Goal: Contribute content: Contribute content

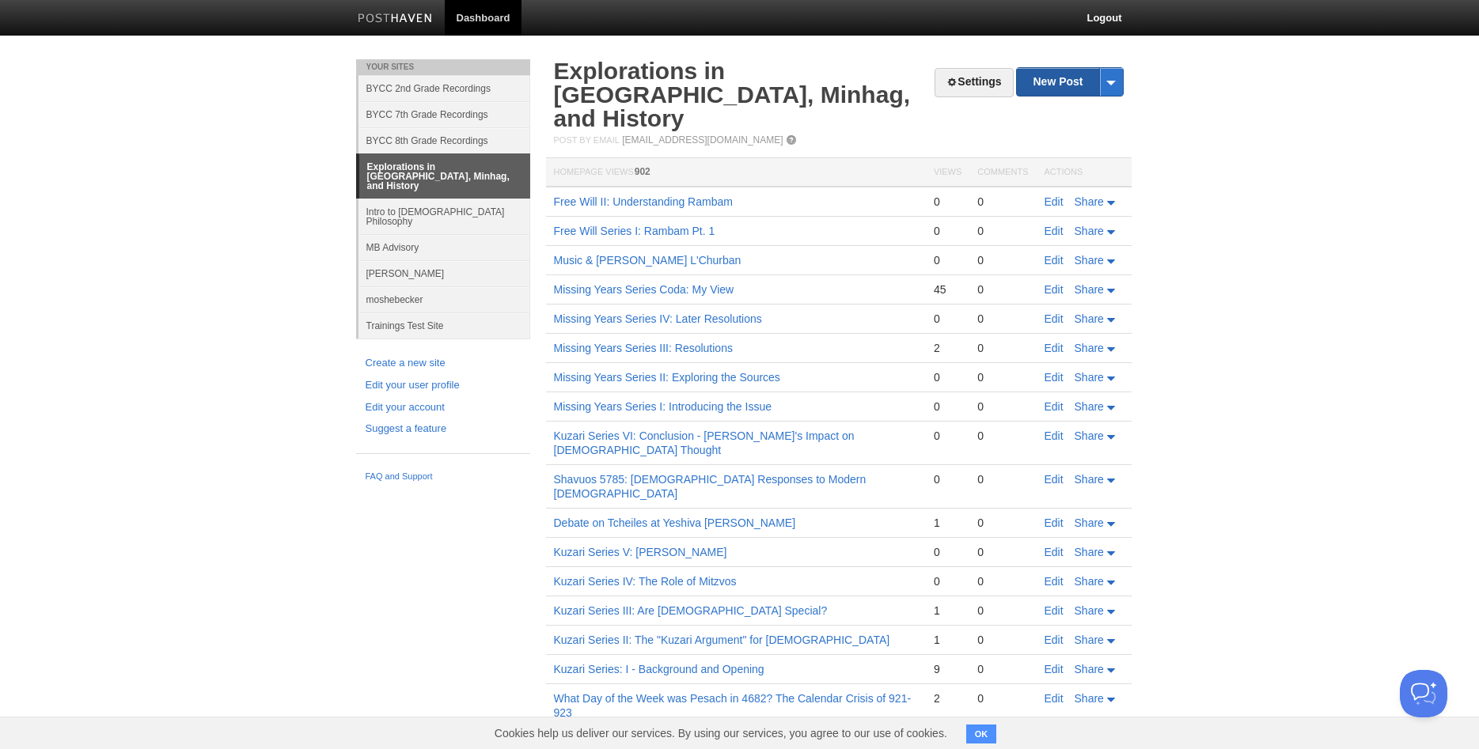
click at [1039, 92] on link "New Post" at bounding box center [1069, 82] width 105 height 28
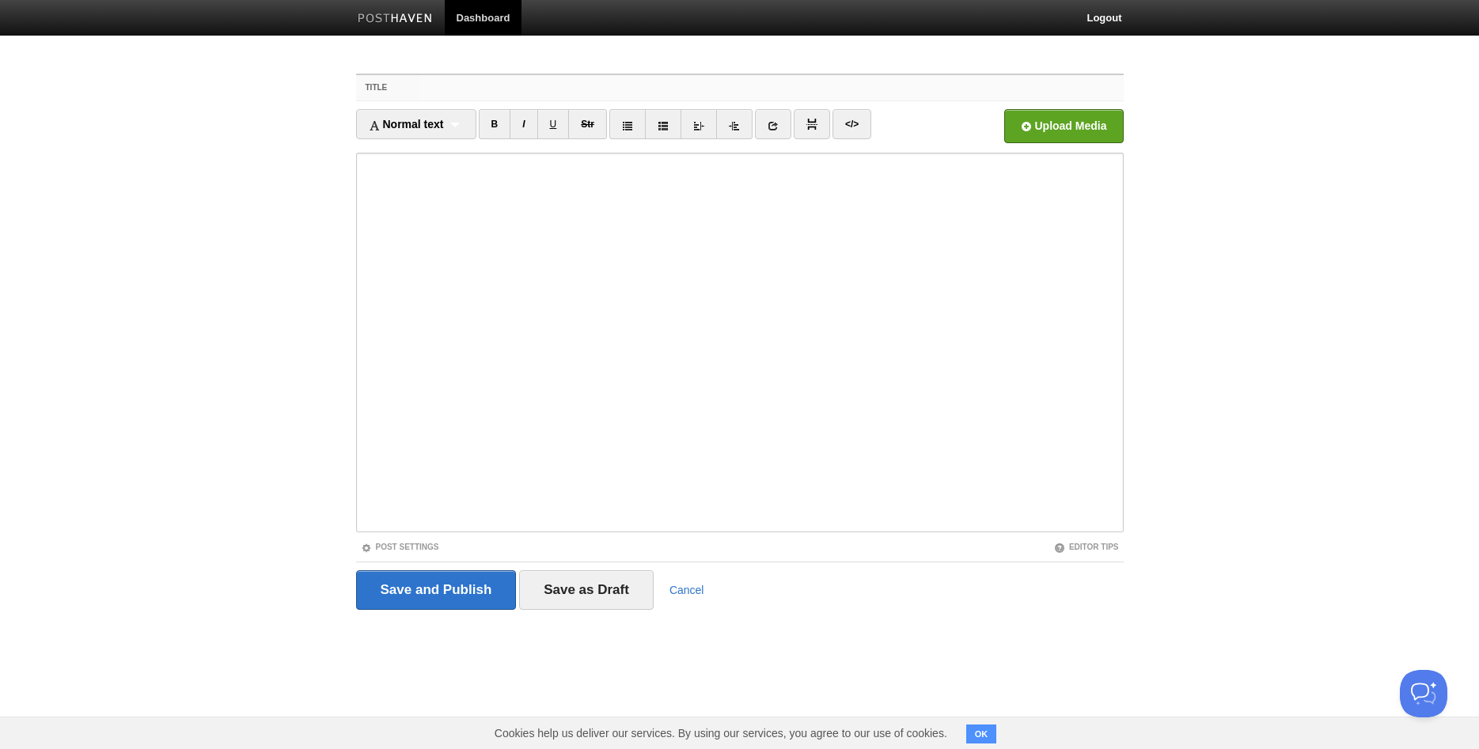
click at [446, 89] on input "Title" at bounding box center [770, 87] width 703 height 25
type input "Free Will III: Ralbag and Beyond"
click at [1084, 124] on input "file" at bounding box center [586, 130] width 1198 height 81
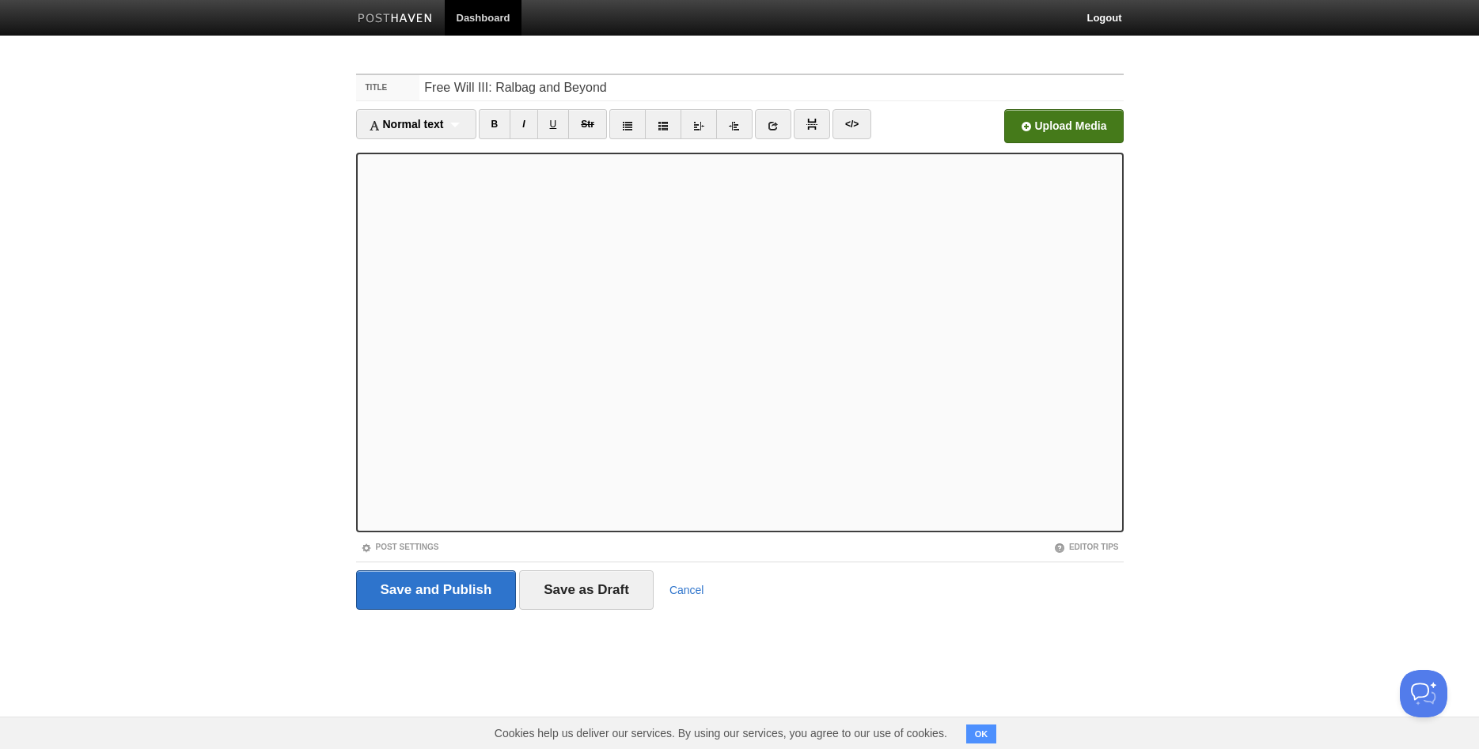
click at [1081, 135] on input "file" at bounding box center [586, 130] width 1198 height 81
click at [428, 587] on input "Save and Publish" at bounding box center [436, 590] width 161 height 40
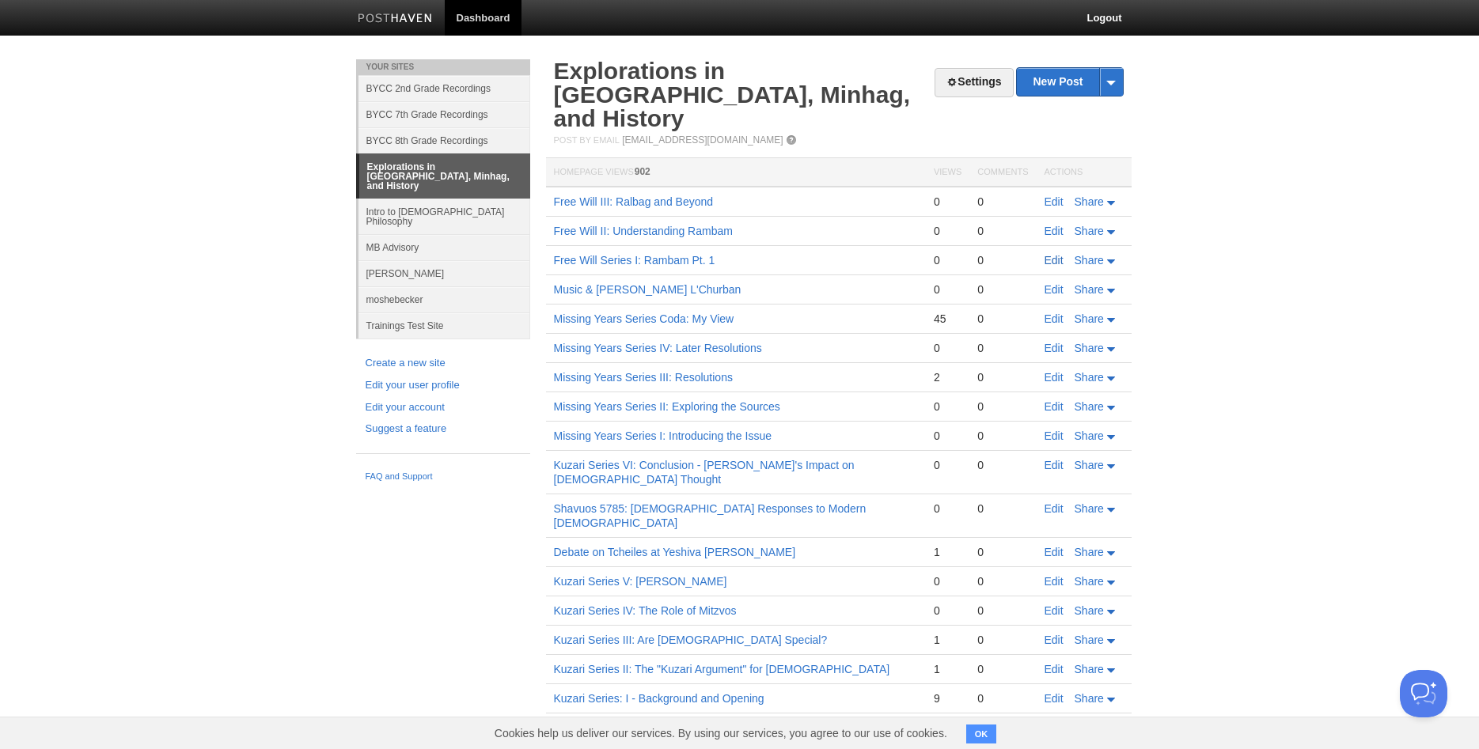
click at [1049, 254] on link "Edit" at bounding box center [1053, 260] width 19 height 13
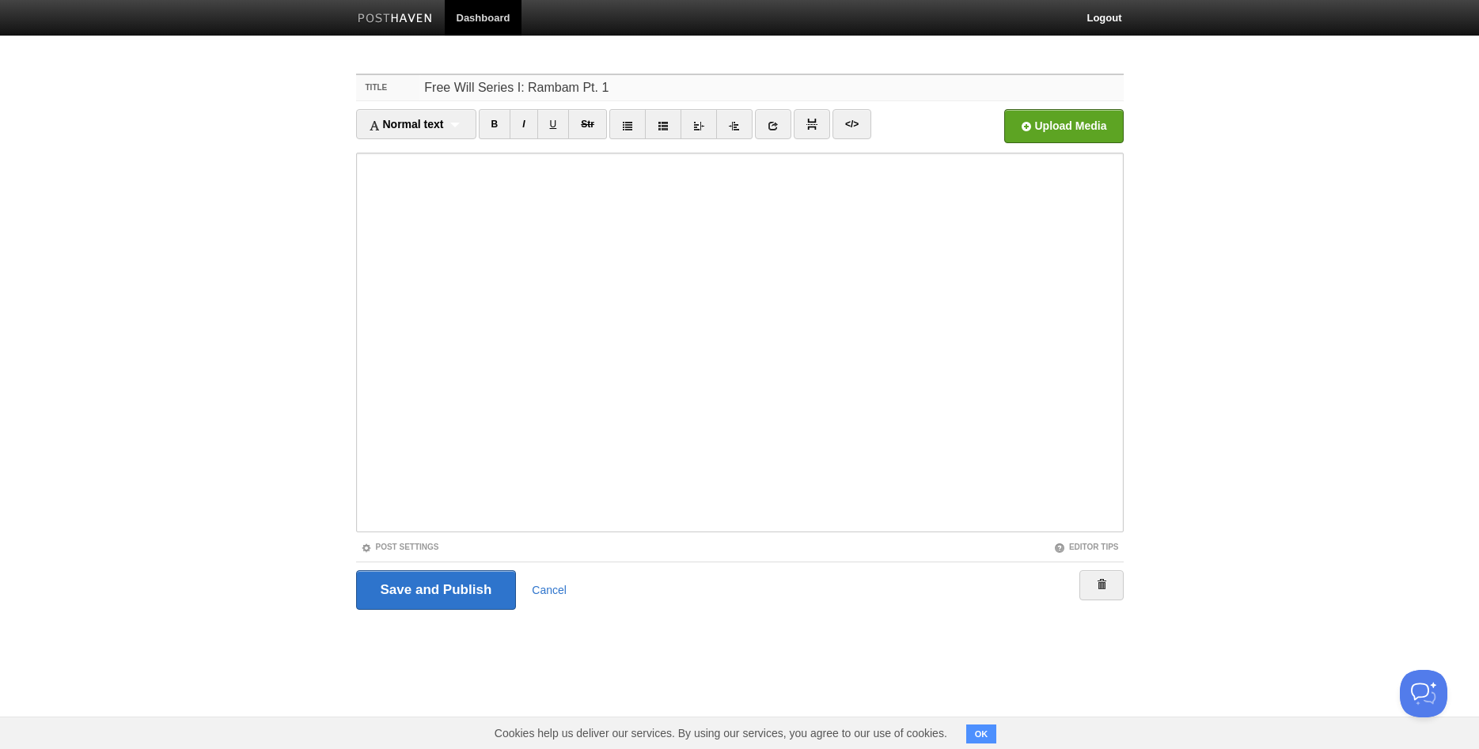
click at [492, 88] on input "Free Will Series I: Rambam Pt. 1" at bounding box center [770, 87] width 703 height 25
type input "Free Will I: Rambam Pt. 1"
click at [397, 584] on input "Save and Publish" at bounding box center [436, 590] width 161 height 40
